Goal: Task Accomplishment & Management: Manage account settings

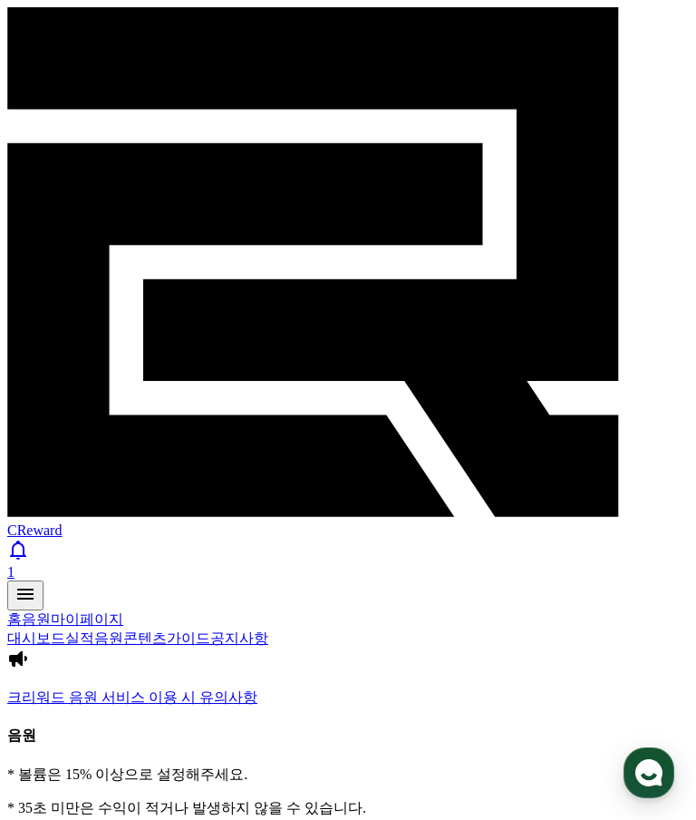
click at [167, 630] on link "콘텐츠" at bounding box center [145, 637] width 44 height 15
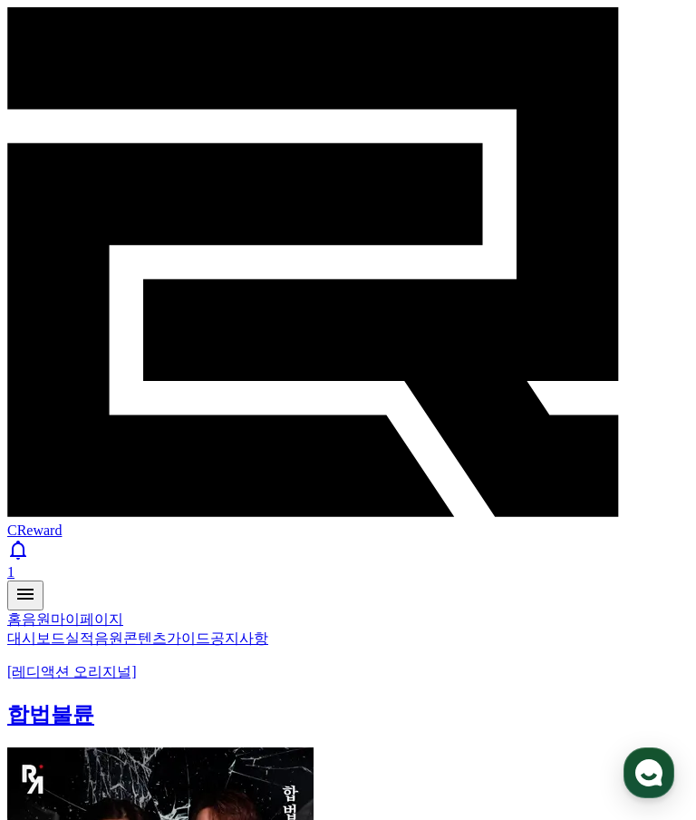
click at [90, 630] on link "실적" at bounding box center [79, 637] width 29 height 15
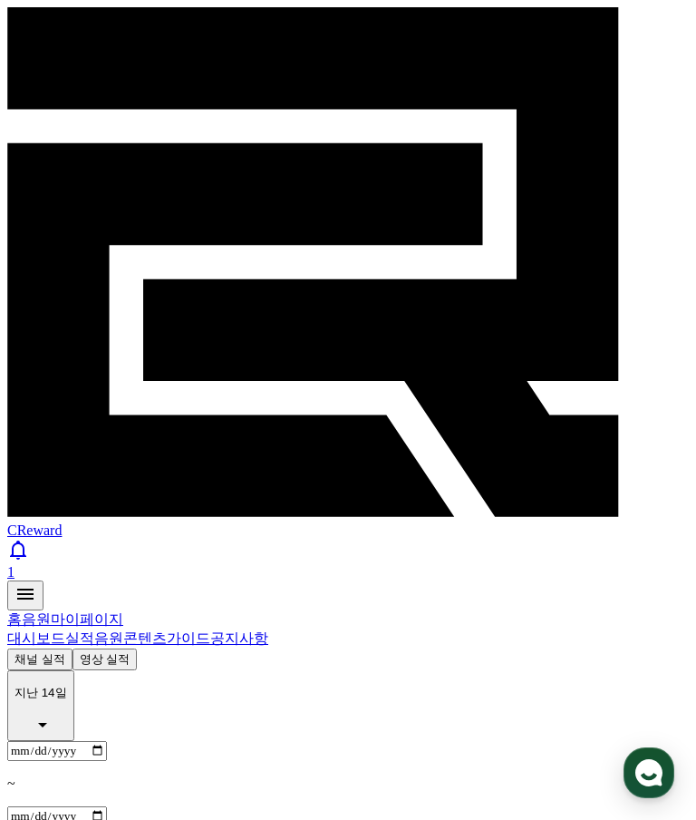
click at [31, 630] on link "대시보드" at bounding box center [36, 637] width 58 height 15
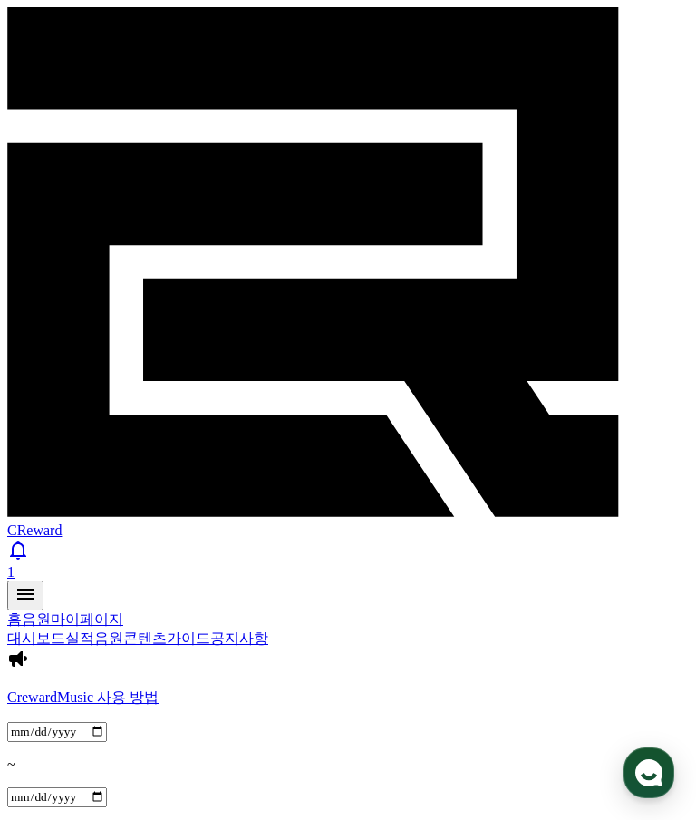
click at [123, 611] on link "마이페이지" at bounding box center [87, 618] width 73 height 15
select select "**********"
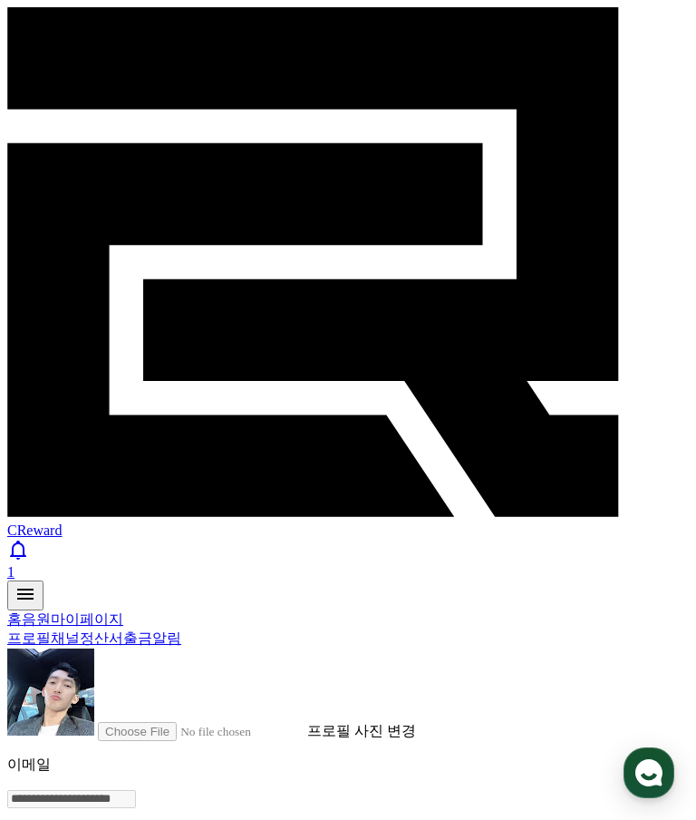
click at [123, 630] on link "정산서" at bounding box center [102, 637] width 44 height 15
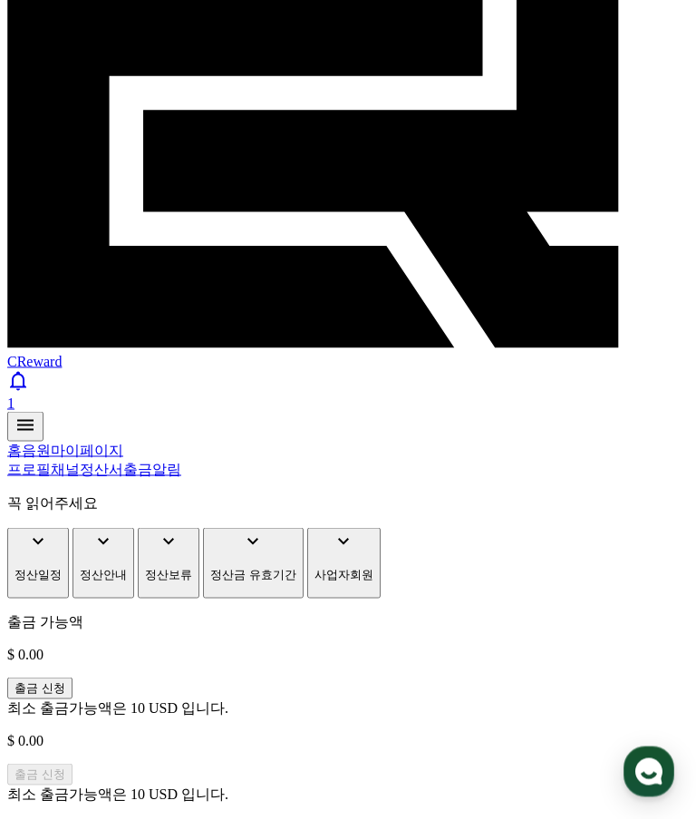
scroll to position [168, 0]
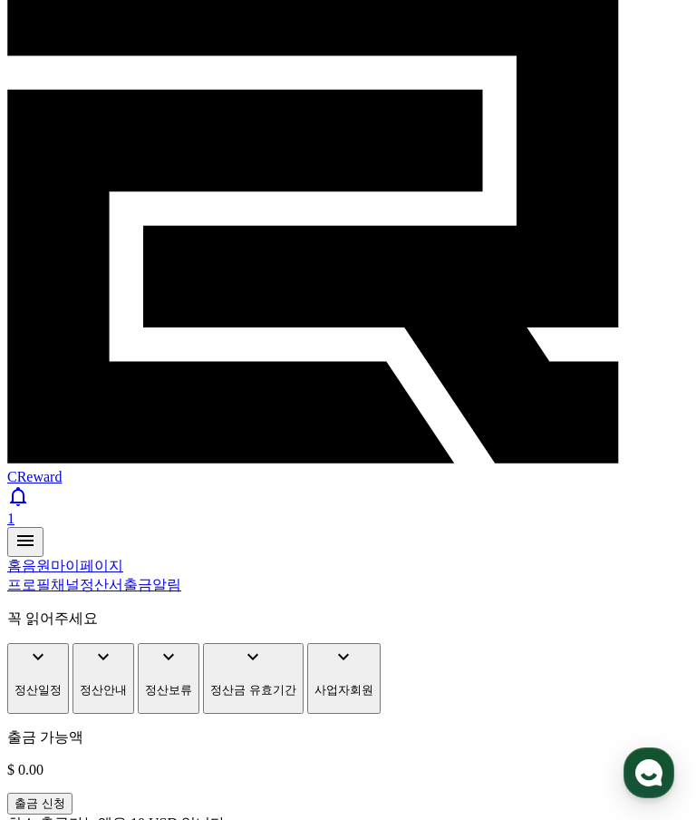
click at [51, 558] on link "음원" at bounding box center [36, 565] width 29 height 15
